Goal: Task Accomplishment & Management: Use online tool/utility

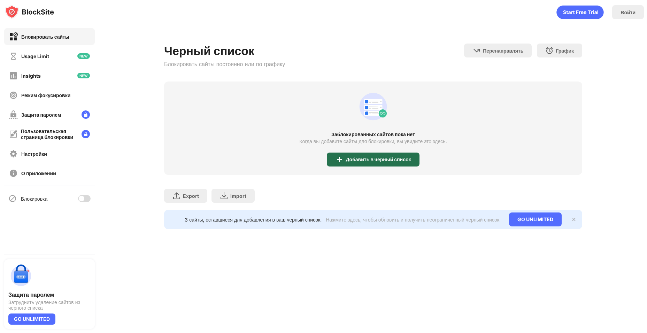
click at [371, 157] on div "Добавить в черный список" at bounding box center [378, 160] width 65 height 6
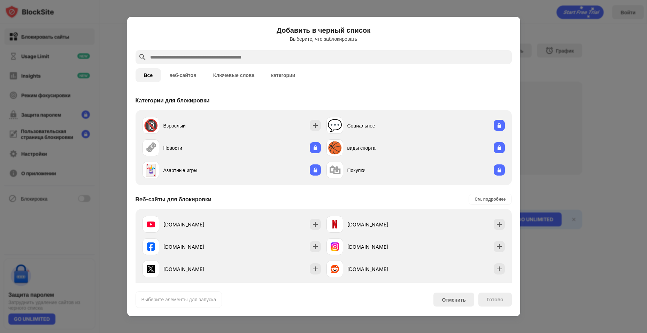
click at [227, 51] on div at bounding box center [324, 57] width 376 height 14
click at [183, 58] on input "text" at bounding box center [329, 57] width 360 height 8
click at [492, 199] on div "См. подробнее" at bounding box center [489, 199] width 31 height 7
drag, startPoint x: 365, startPoint y: 144, endPoint x: 247, endPoint y: 139, distance: 118.2
click at [247, 139] on div "🔞 Взрослый 💬 Социальное 🗞 Новости 🏀 виды спорта 🃏 Азартные игры 🛍 Покупки" at bounding box center [324, 147] width 368 height 67
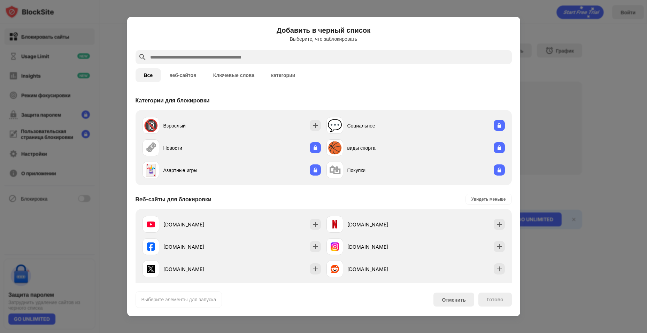
click at [219, 59] on input "text" at bounding box center [329, 57] width 360 height 8
paste input "**********"
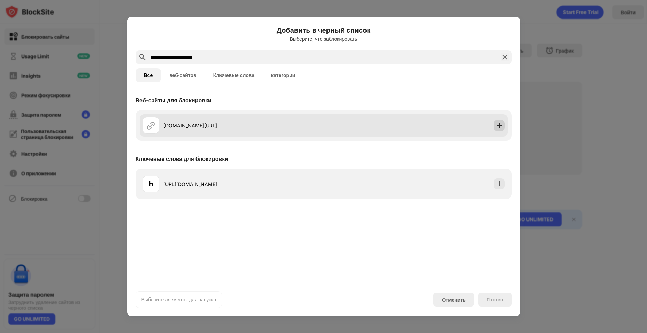
type input "**********"
click at [497, 125] on img at bounding box center [499, 125] width 7 height 7
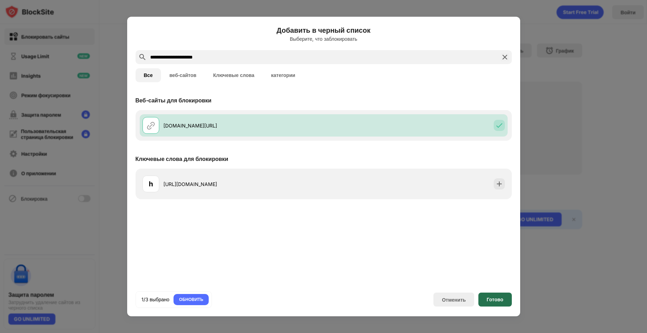
click at [492, 302] on div "Готово" at bounding box center [494, 300] width 33 height 14
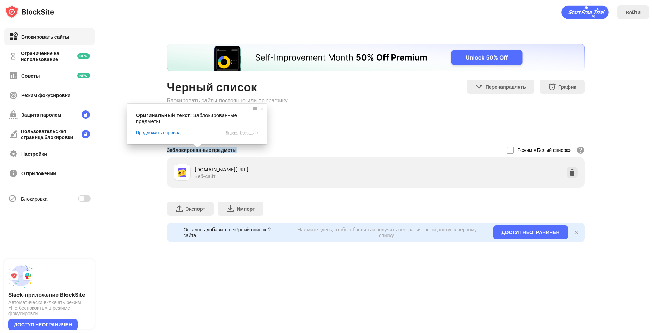
click at [360, 124] on div "Добавить в черный список" at bounding box center [376, 130] width 418 height 25
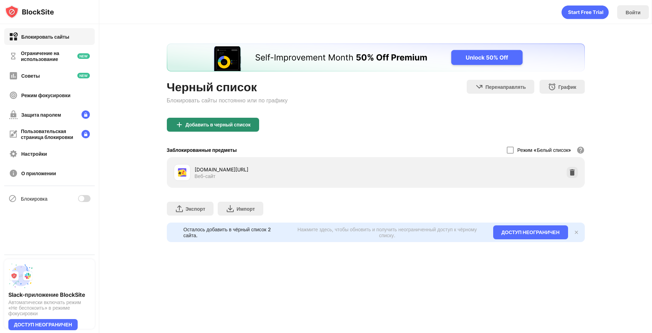
click at [219, 125] on ya-tr-span "Добавить в черный список" at bounding box center [218, 125] width 65 height 6
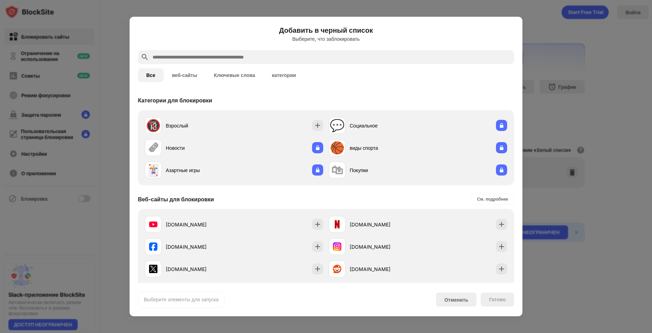
click at [212, 59] on input "text" at bounding box center [332, 57] width 360 height 8
paste input "**********"
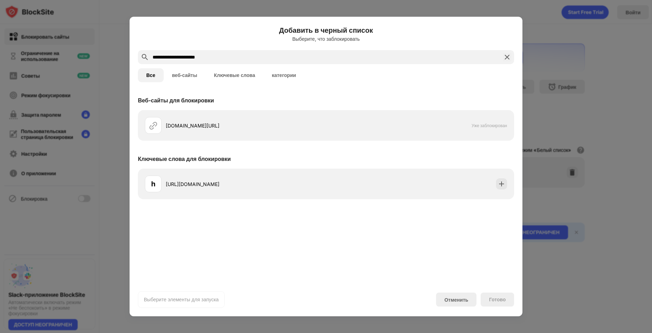
type input "**********"
click at [363, 78] on div "Все веб-сайты Ключевые слова категории" at bounding box center [326, 75] width 376 height 22
click at [507, 56] on img at bounding box center [507, 57] width 8 height 8
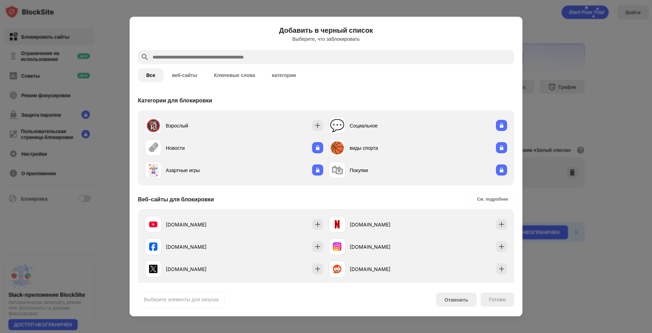
click at [192, 72] on ya-tr-span "веб-сайты" at bounding box center [184, 75] width 25 height 6
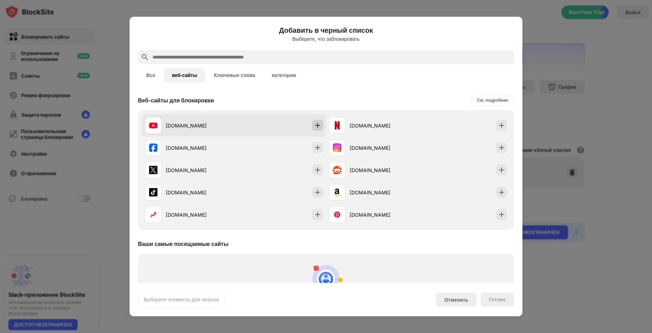
click at [315, 128] on img at bounding box center [317, 125] width 7 height 7
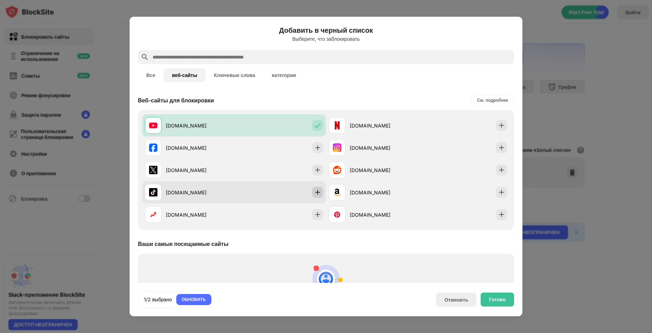
click at [312, 191] on div at bounding box center [317, 192] width 11 height 11
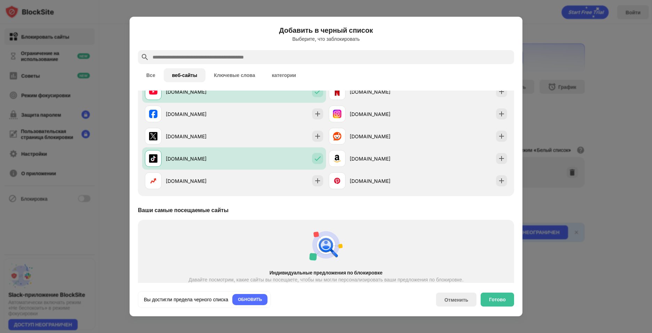
scroll to position [61, 0]
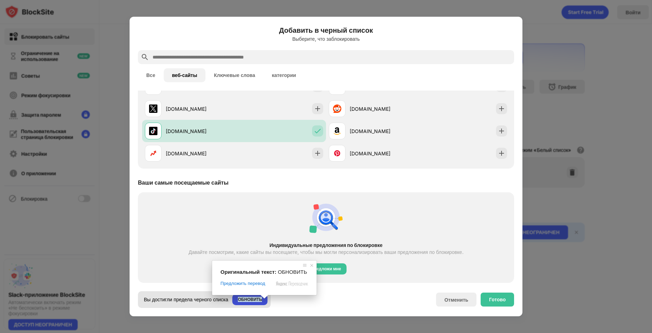
click at [264, 299] on span at bounding box center [264, 297] width 9 height 4
click at [242, 302] on div "ОБНОВИТЬ" at bounding box center [249, 299] width 35 height 11
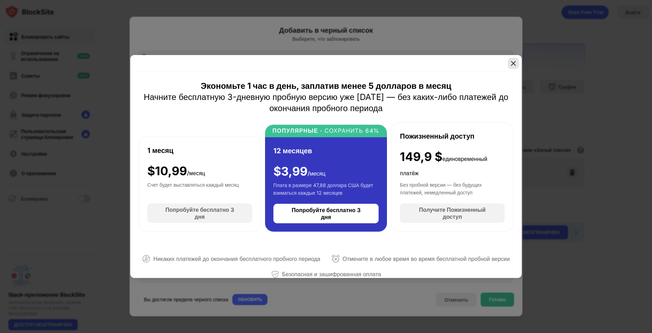
click at [515, 63] on img at bounding box center [513, 63] width 7 height 7
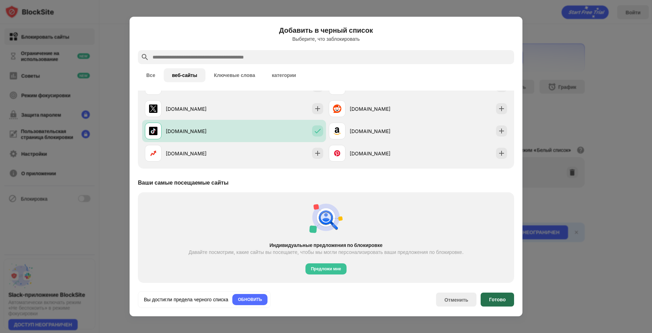
click at [497, 304] on div "Готово" at bounding box center [497, 300] width 33 height 14
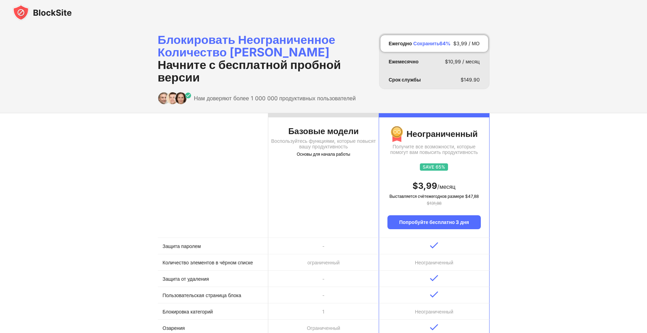
click at [212, 152] on th at bounding box center [213, 175] width 110 height 125
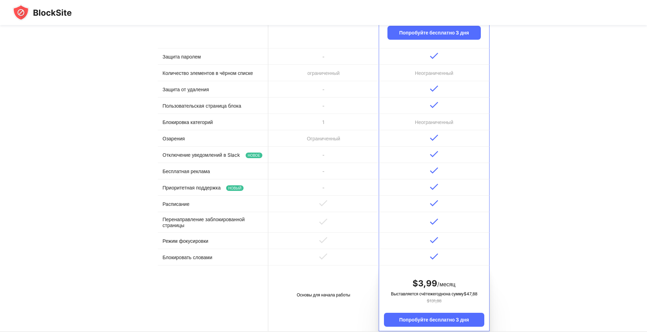
scroll to position [290, 0]
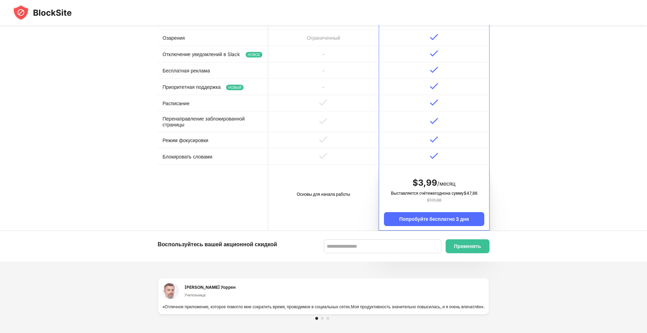
click at [311, 231] on td "Основы для начала работы" at bounding box center [323, 198] width 110 height 66
click at [315, 198] on div "Основы для начала работы" at bounding box center [323, 194] width 101 height 7
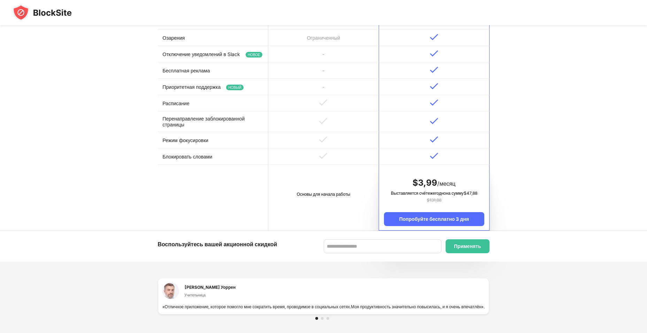
click at [315, 198] on div "Основы для начала работы" at bounding box center [323, 194] width 101 height 7
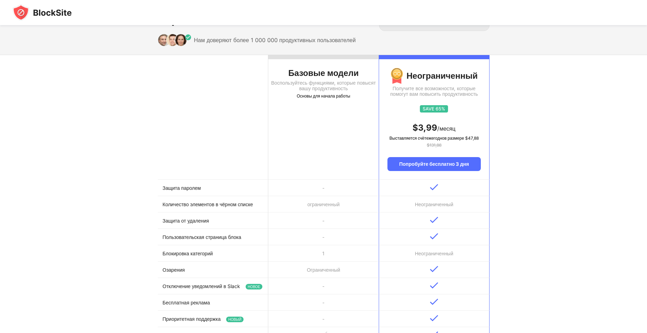
scroll to position [0, 0]
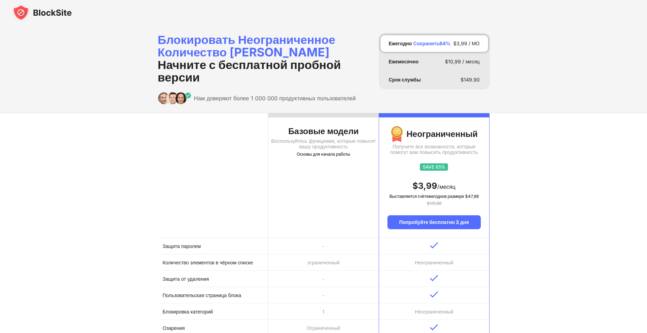
click at [307, 144] on ya-tr-span "Воспользуйтесь функциями, которые повысят вашу продуктивность" at bounding box center [323, 143] width 105 height 11
click at [218, 168] on th at bounding box center [213, 175] width 110 height 125
click at [162, 226] on th at bounding box center [213, 175] width 110 height 125
drag, startPoint x: 168, startPoint y: 253, endPoint x: 183, endPoint y: 258, distance: 15.5
click at [168, 254] on td "Защита паролем" at bounding box center [213, 246] width 110 height 16
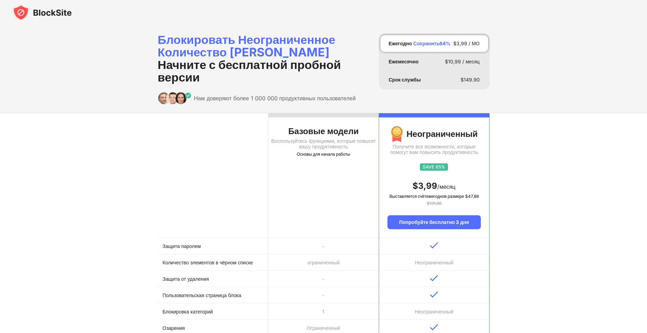
click at [31, 8] on img at bounding box center [42, 12] width 59 height 17
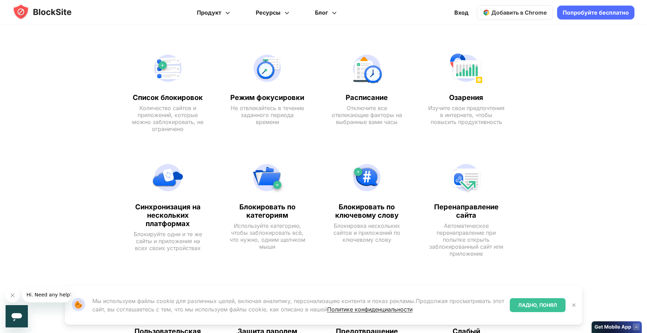
scroll to position [348, 0]
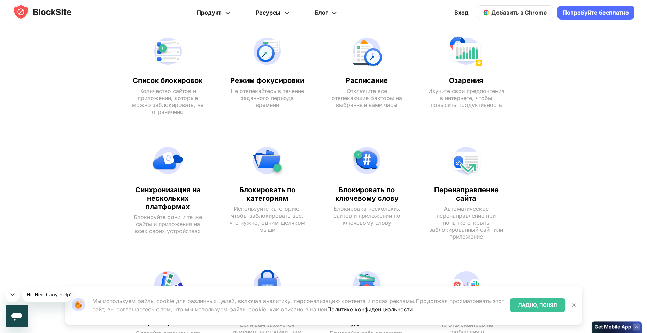
click at [543, 306] on ya-tr-span "ЛАДНО, ПОНЯЛ" at bounding box center [537, 305] width 39 height 6
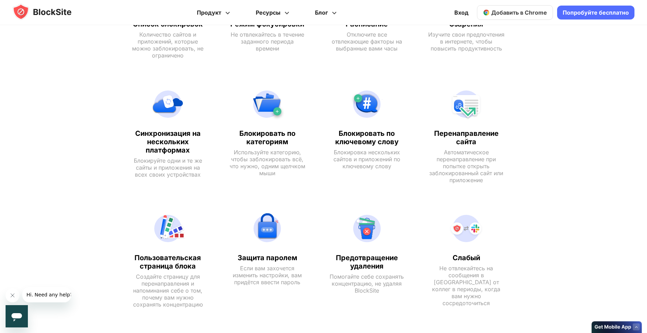
scroll to position [463, 0]
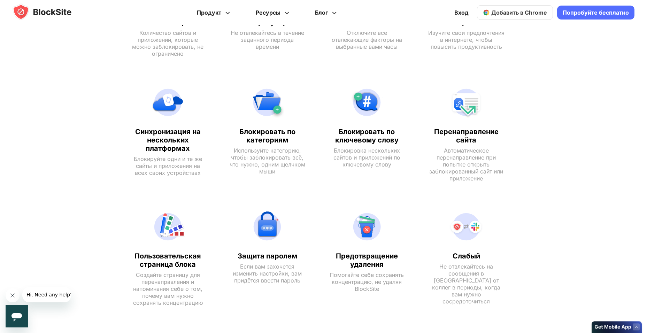
click at [360, 139] on ya-tr-span "Блокировать по ключевому слову" at bounding box center [366, 136] width 63 height 17
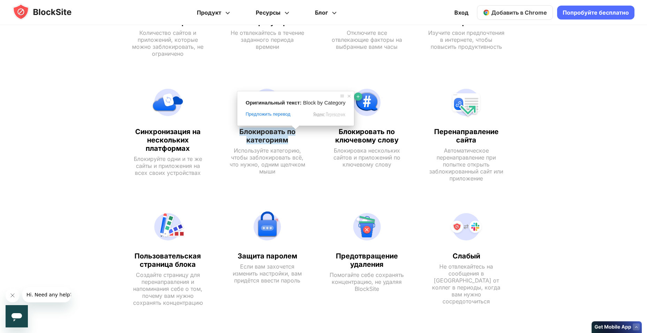
click at [276, 131] on ya-tr-span "Блокировать по категориям" at bounding box center [267, 136] width 56 height 17
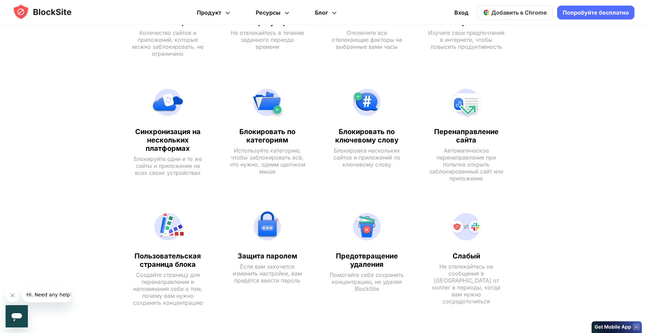
click at [380, 136] on ya-tr-span "Блокировать по ключевому слову" at bounding box center [366, 136] width 63 height 17
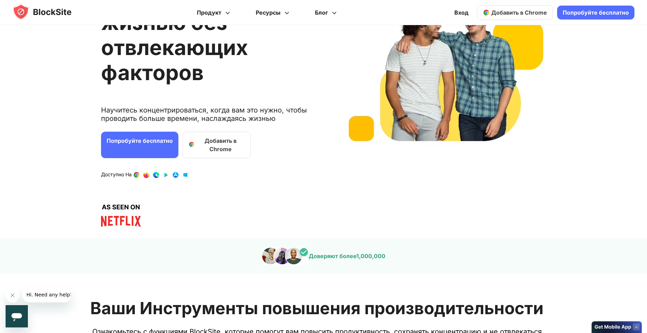
scroll to position [0, 0]
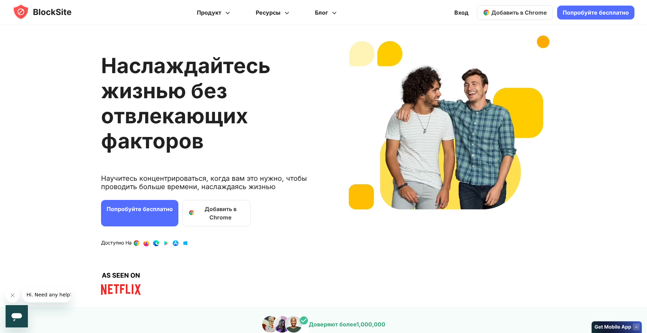
click at [43, 8] on img at bounding box center [49, 11] width 72 height 17
